Goal: Task Accomplishment & Management: Use online tool/utility

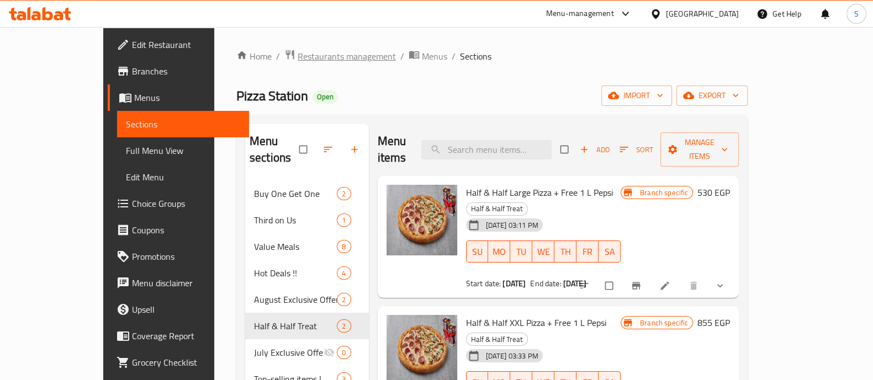
click at [297, 62] on span "Restaurants management" at bounding box center [346, 56] width 98 height 13
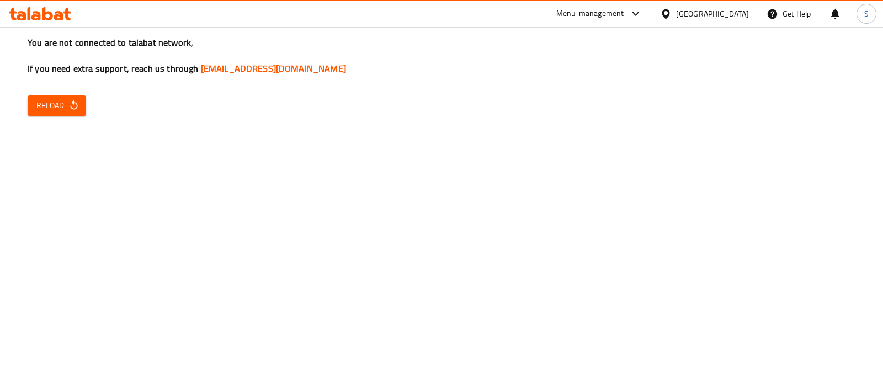
click at [69, 108] on icon "button" at bounding box center [73, 105] width 11 height 11
click at [54, 111] on span "Reload" at bounding box center [56, 106] width 41 height 14
click at [73, 108] on icon "button" at bounding box center [73, 105] width 11 height 11
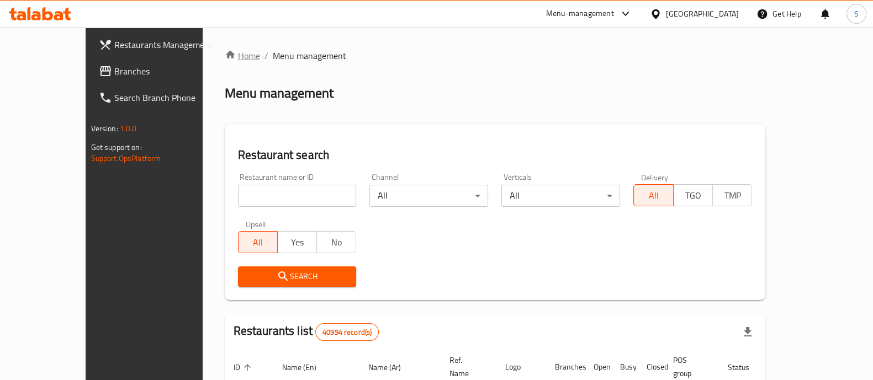
click at [225, 52] on link "Home" at bounding box center [242, 55] width 35 height 13
